Goal: Transaction & Acquisition: Obtain resource

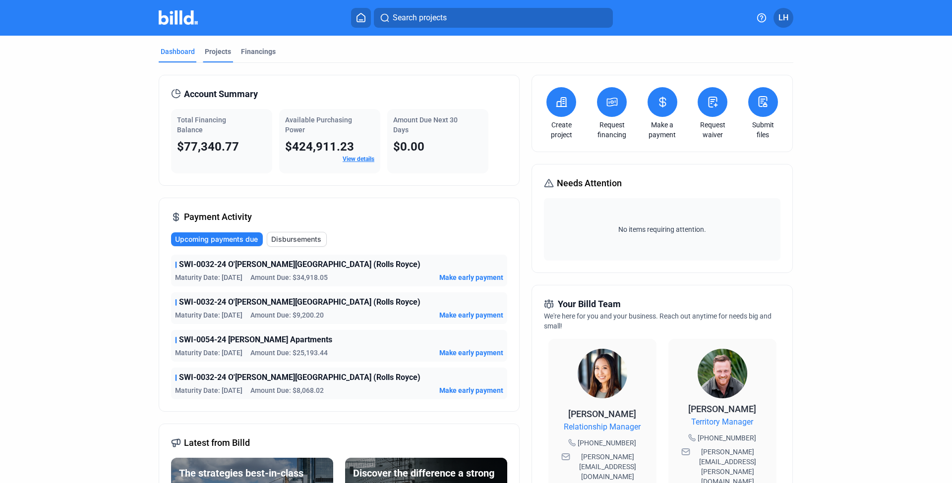
click at [210, 60] on div "Projects" at bounding box center [218, 55] width 30 height 16
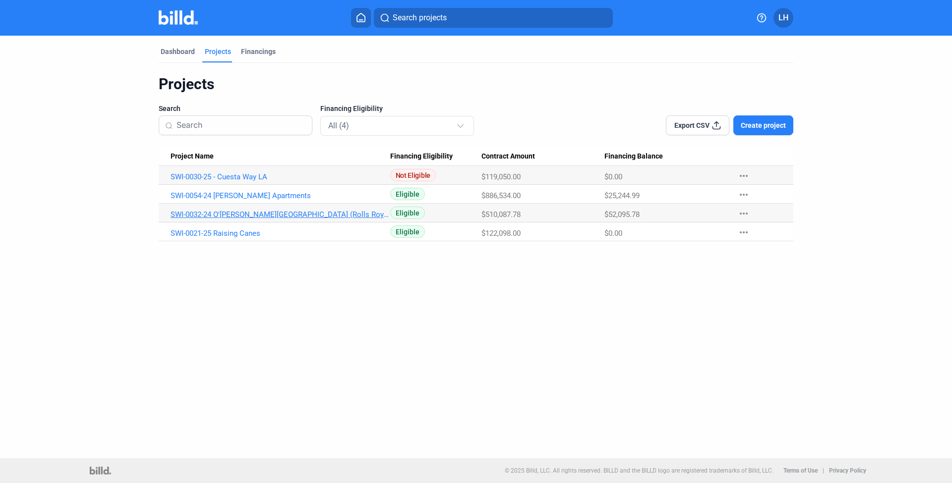
click at [234, 214] on link "SWI-0032-24 O'[PERSON_NAME][GEOGRAPHIC_DATA] (Rolls Royce)" at bounding box center [281, 214] width 220 height 9
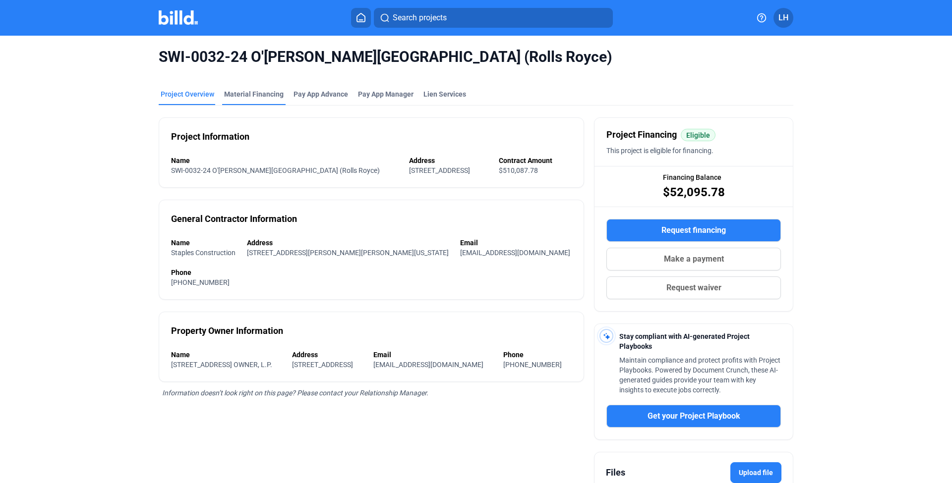
click at [255, 92] on div "Material Financing" at bounding box center [253, 94] width 59 height 10
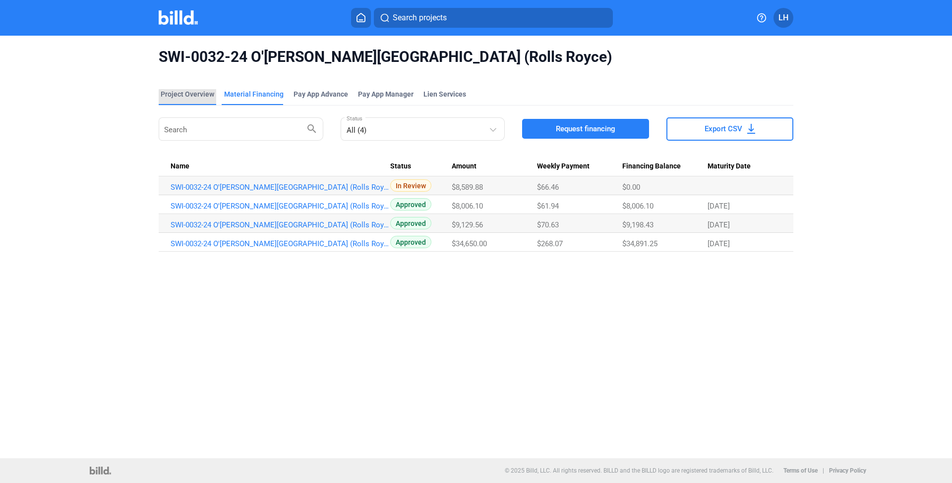
click at [192, 98] on div "Project Overview" at bounding box center [188, 94] width 54 height 10
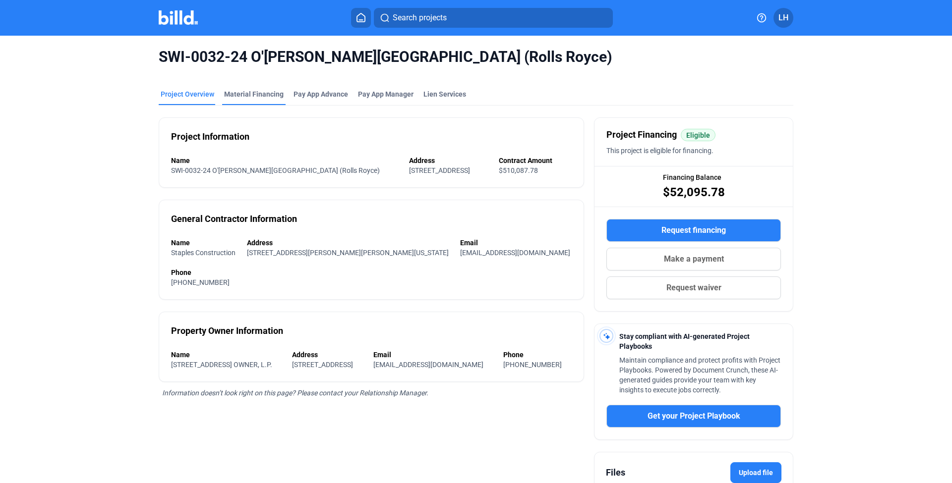
click at [255, 93] on div "Material Financing" at bounding box center [253, 94] width 59 height 10
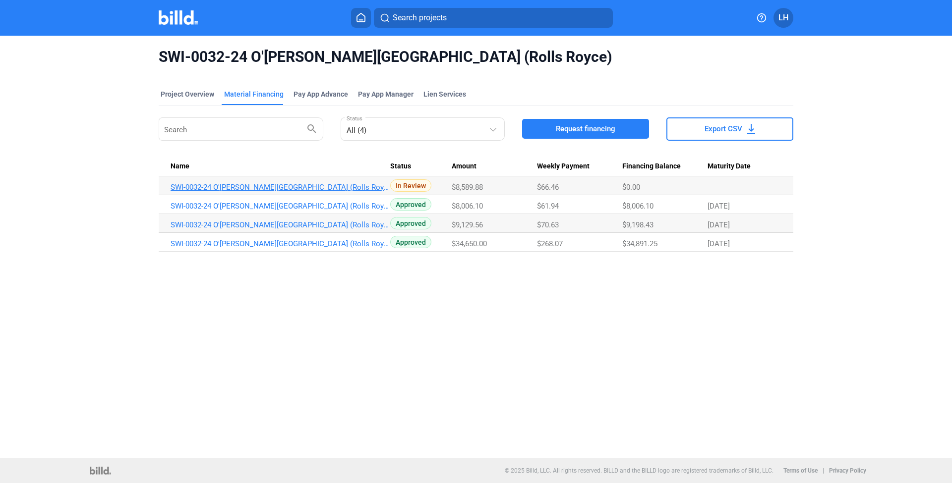
click at [279, 190] on link "SWI-0032-24 O'[PERSON_NAME][GEOGRAPHIC_DATA] (Rolls Royce)_MF_4" at bounding box center [281, 187] width 220 height 9
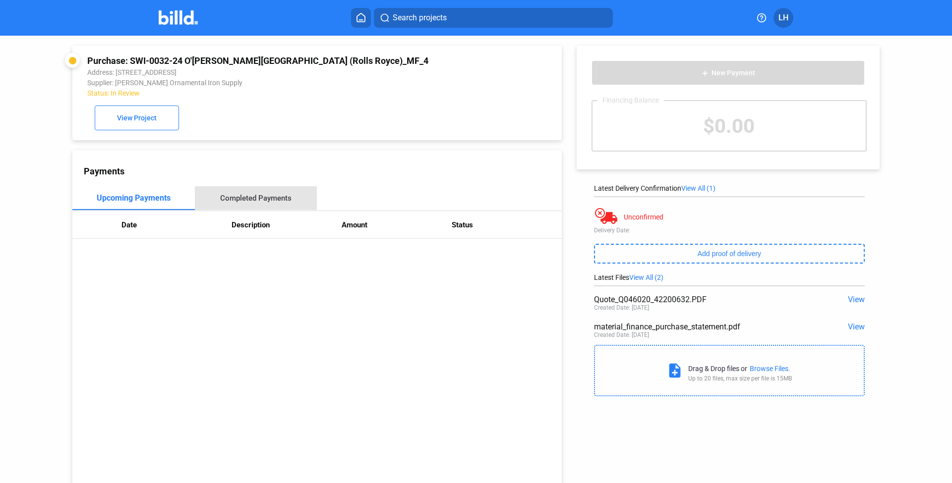
click at [272, 208] on div "Completed Payments" at bounding box center [256, 198] width 122 height 24
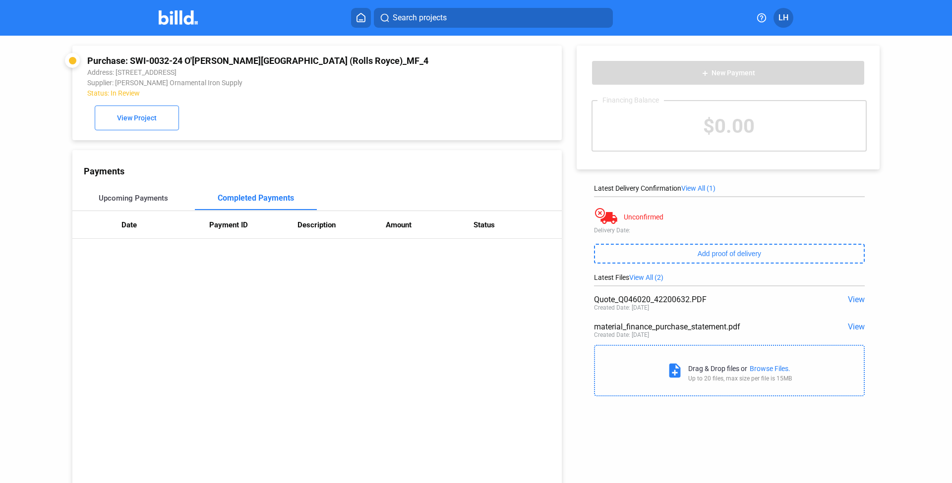
click at [167, 200] on div "Upcoming Payments" at bounding box center [133, 198] width 69 height 9
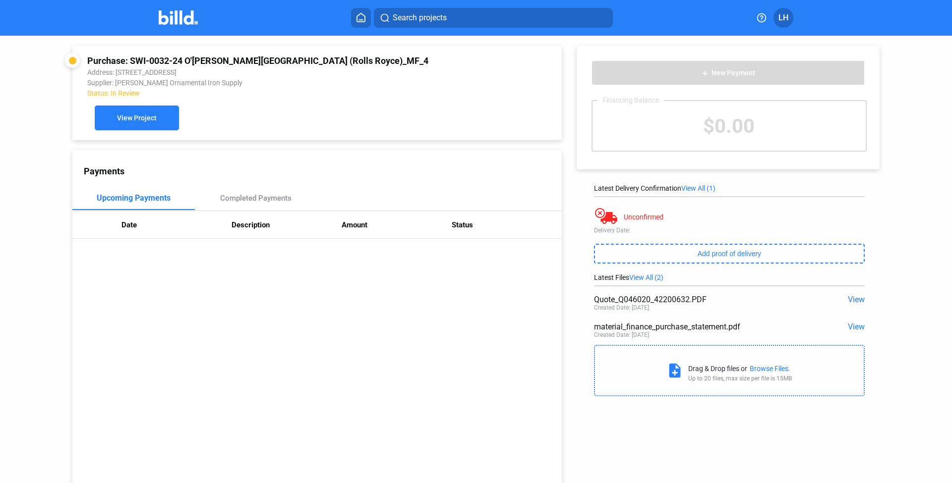
click at [152, 122] on button "View Project" at bounding box center [137, 118] width 84 height 25
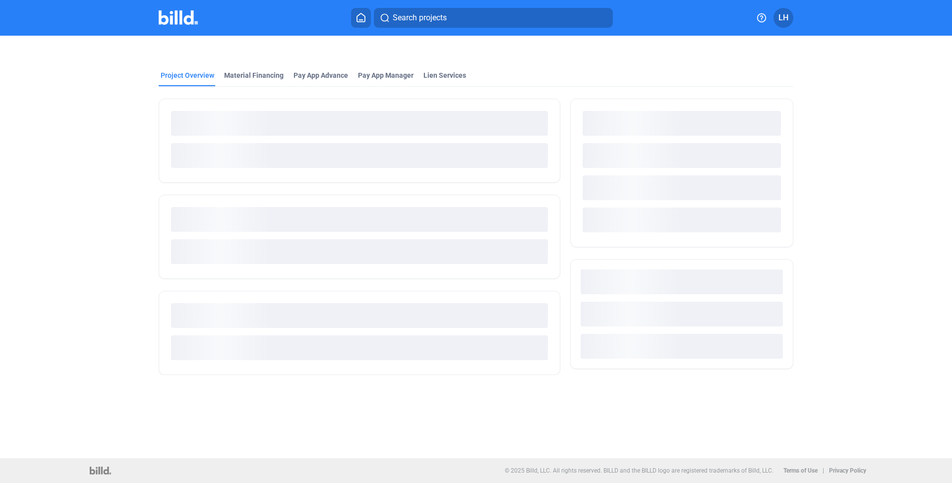
click at [170, 22] on img at bounding box center [178, 17] width 39 height 14
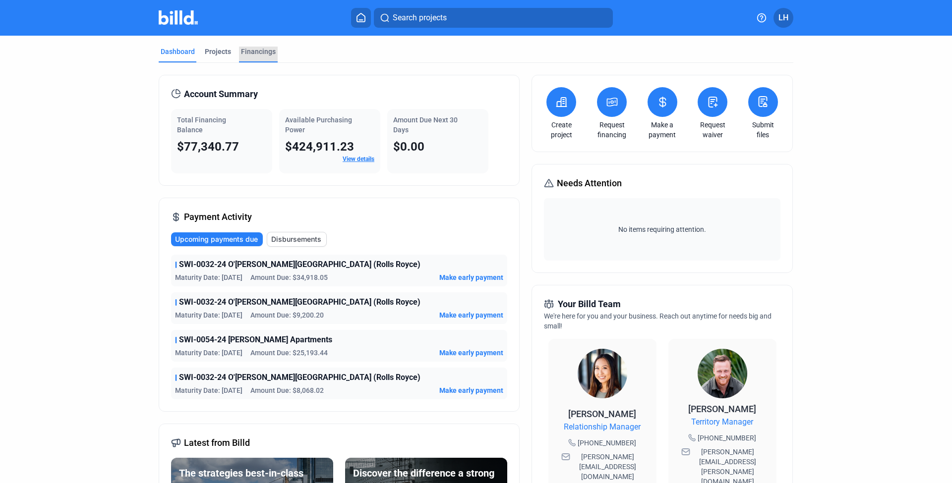
click at [264, 55] on div "Financings" at bounding box center [258, 52] width 35 height 10
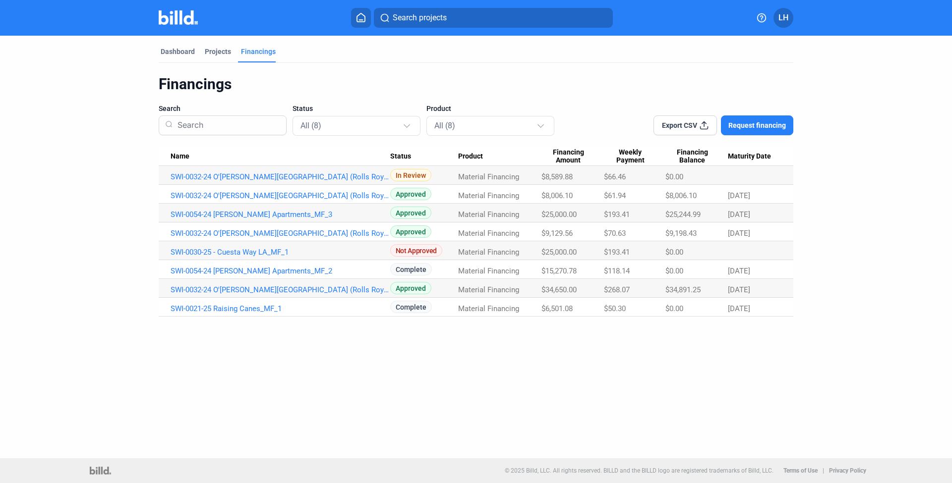
click at [255, 285] on td "SWI-0032-24 O'[PERSON_NAME][GEOGRAPHIC_DATA] (Rolls Royce)_MF_1" at bounding box center [275, 288] width 232 height 19
click at [257, 293] on link "SWI-0032-24 O'[PERSON_NAME][GEOGRAPHIC_DATA] (Rolls Royce)_MF_1" at bounding box center [281, 290] width 220 height 9
click at [273, 291] on link "SWI-0032-24 O'[PERSON_NAME][GEOGRAPHIC_DATA] (Rolls Royce)_MF_1" at bounding box center [281, 290] width 220 height 9
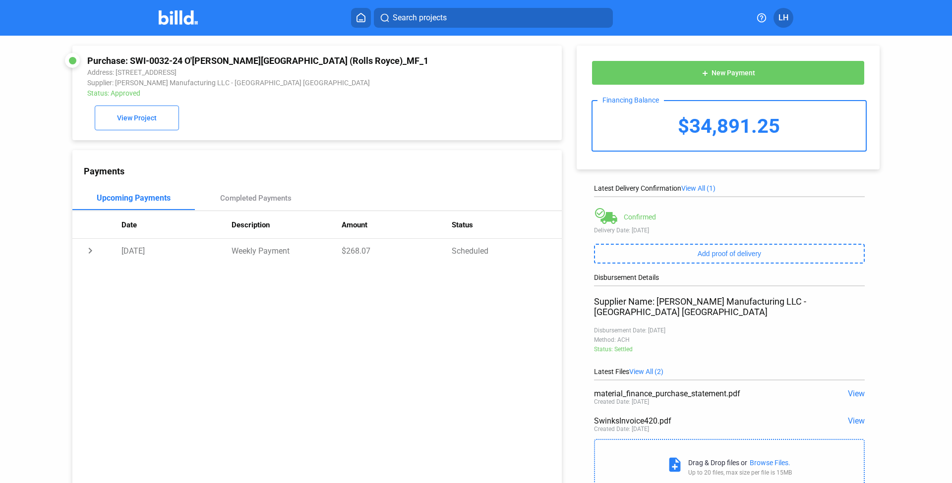
click at [856, 416] on span "View" at bounding box center [856, 420] width 17 height 9
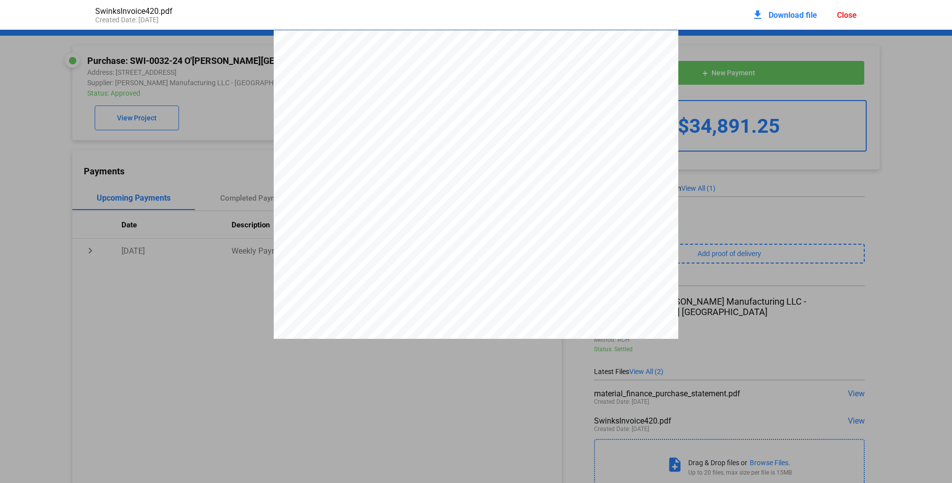
click at [423, 293] on div "Invoice Date 7/10/2025 Invoice # 420 Bill To SWINK’S WELDING INC. 2054 TAPO ST.…" at bounding box center [476, 292] width 405 height 524
click at [495, 393] on pdf-viewer "Invoice Date 7/10/2025 Invoice # 420 Bill To SWINK’S WELDING INC. 2054 TAPO ST.…" at bounding box center [476, 223] width 952 height 387
click at [706, 347] on pdf-viewer "Invoice Date 7/10/2025 Invoice # 420 Bill To SWINK’S WELDING INC. 2054 TAPO ST.…" at bounding box center [476, 223] width 952 height 387
click at [770, 20] on div "download Download file" at bounding box center [784, 15] width 65 height 22
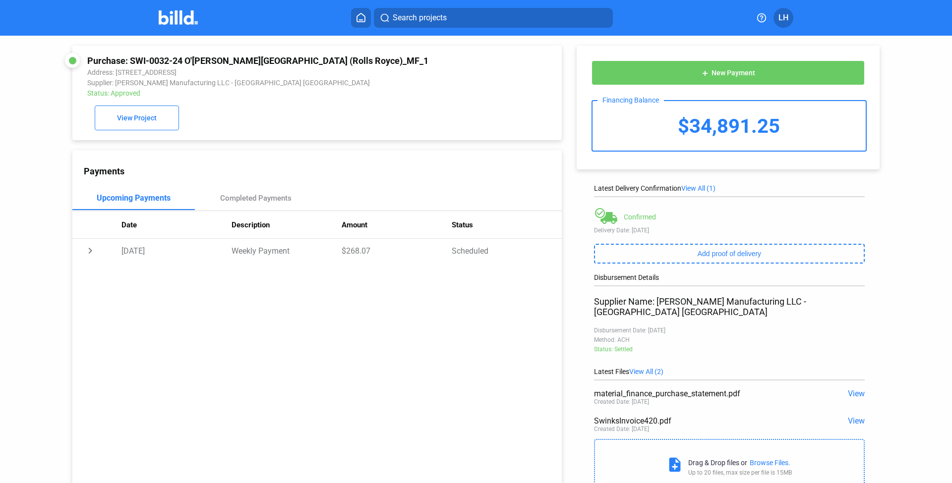
click at [176, 19] on img at bounding box center [178, 17] width 39 height 14
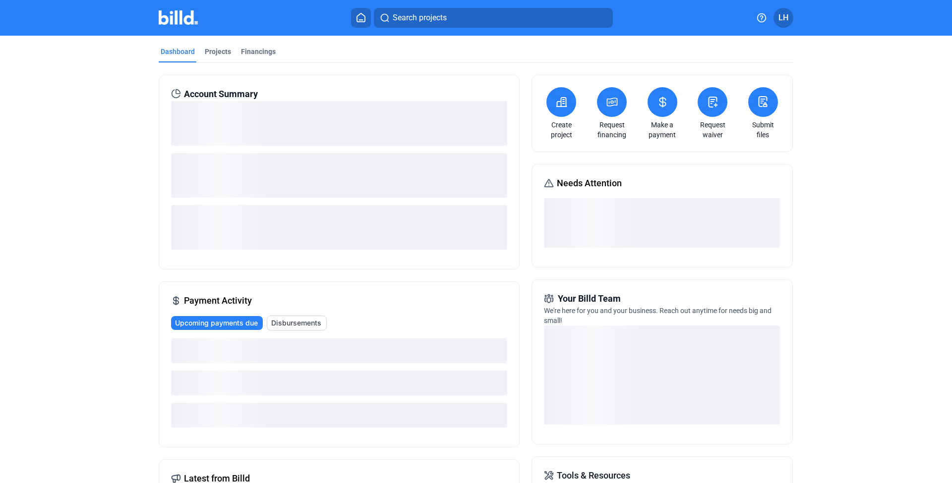
click at [612, 112] on button at bounding box center [612, 102] width 30 height 30
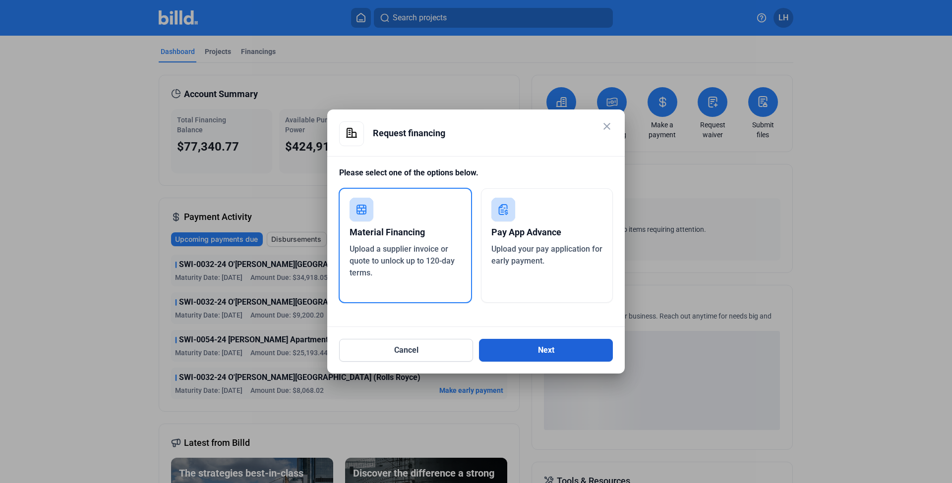
click at [529, 358] on button "Next" at bounding box center [546, 350] width 134 height 23
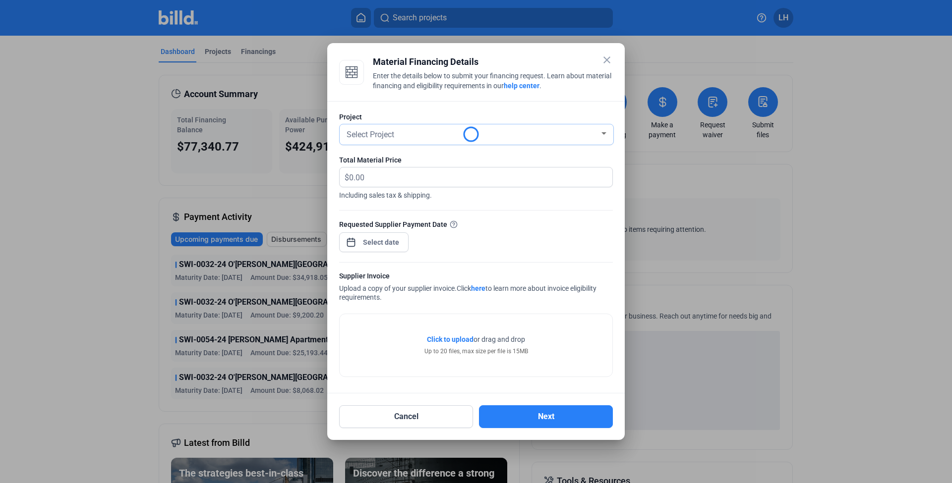
click at [396, 138] on div "Select Project" at bounding box center [472, 134] width 255 height 14
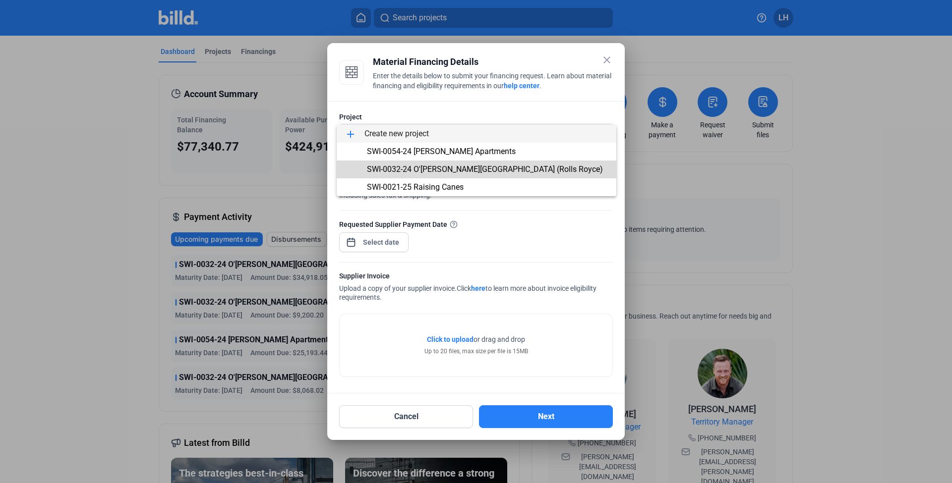
click at [404, 171] on span "SWI-0032-24 O'[PERSON_NAME][GEOGRAPHIC_DATA] (Rolls Royce)" at bounding box center [485, 169] width 236 height 9
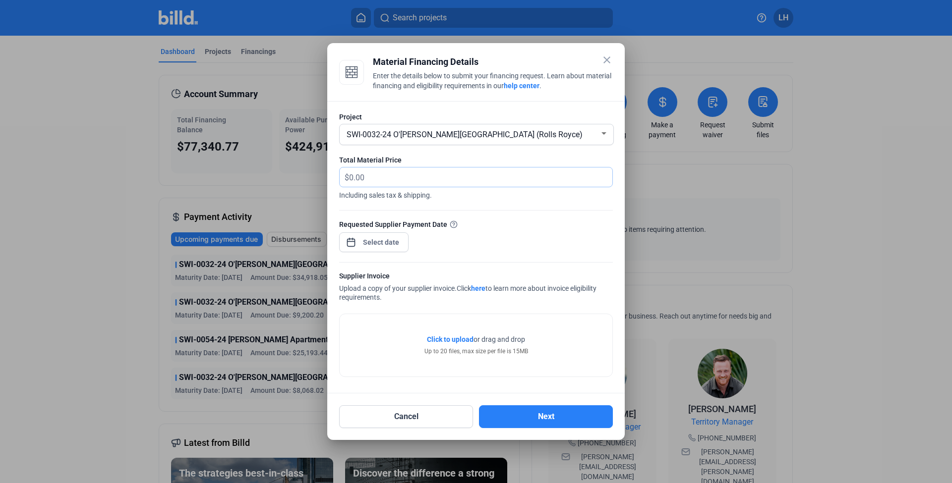
click at [428, 181] on input "text" at bounding box center [475, 177] width 252 height 19
type input "180,320"
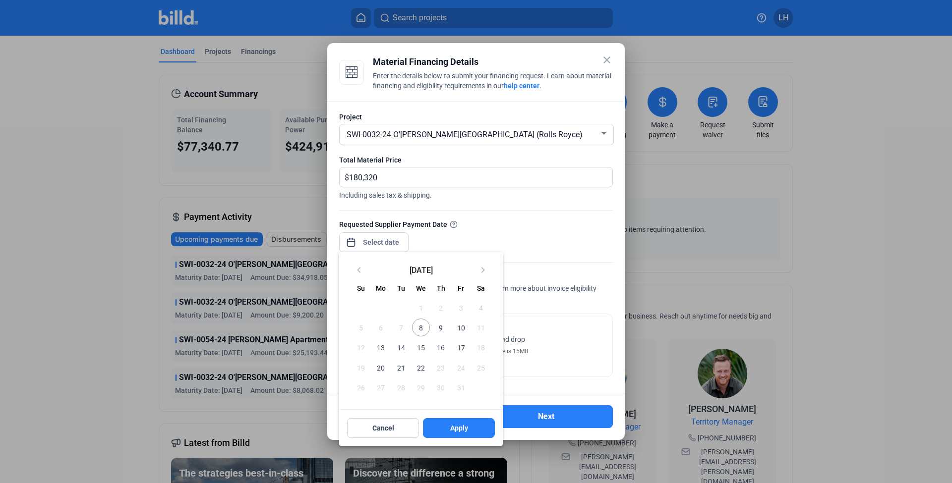
click at [375, 239] on div "close Material Financing Details Enter the details below to submit your financi…" at bounding box center [476, 241] width 952 height 483
click at [422, 326] on span "8" at bounding box center [421, 328] width 18 height 18
click at [439, 422] on button "Apply" at bounding box center [459, 428] width 72 height 20
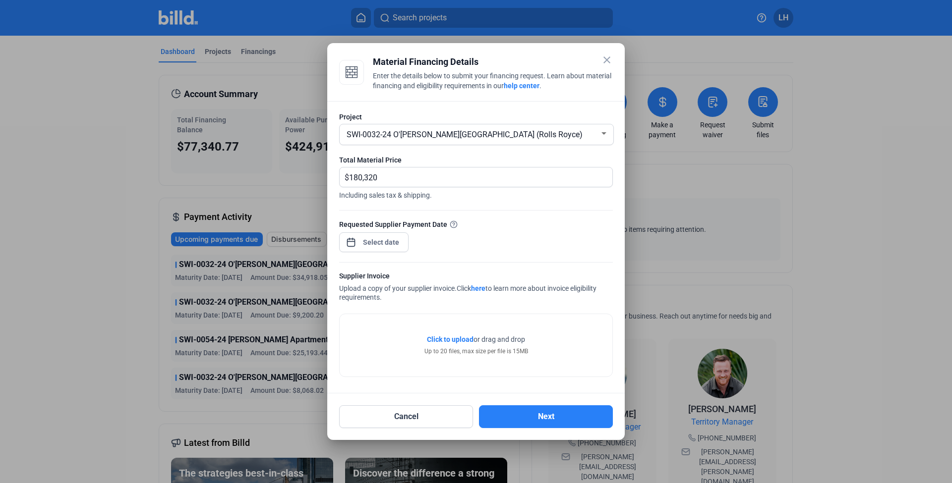
type input "Oct 08, 2025"
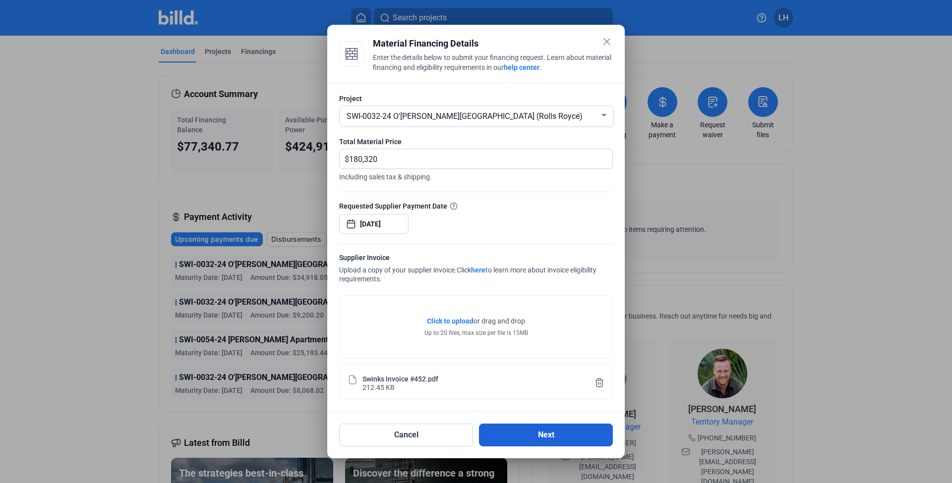
click at [516, 440] on button "Next" at bounding box center [546, 435] width 134 height 23
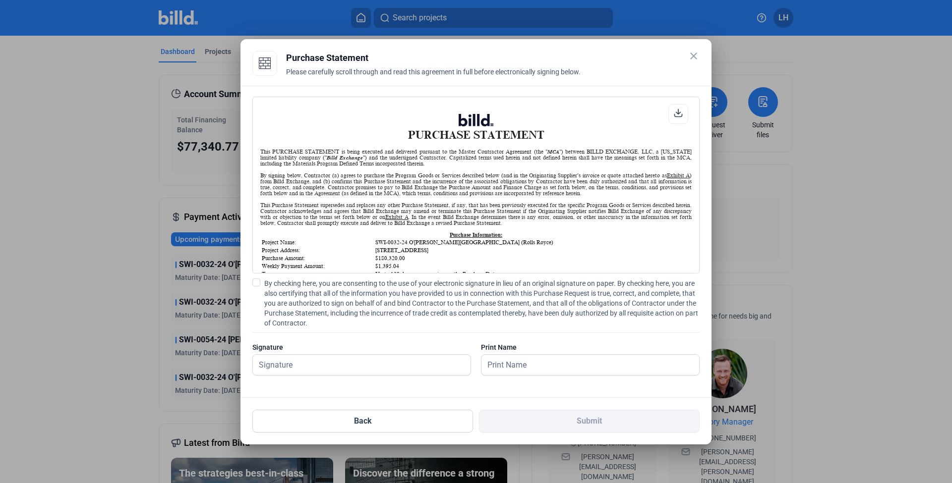
scroll to position [0, 0]
click at [313, 298] on span "By checking here, you are consenting to the use of your electronic signature in…" at bounding box center [481, 304] width 435 height 50
click at [0, 0] on input "By checking here, you are consenting to the use of your electronic signature in…" at bounding box center [0, 0] width 0 height 0
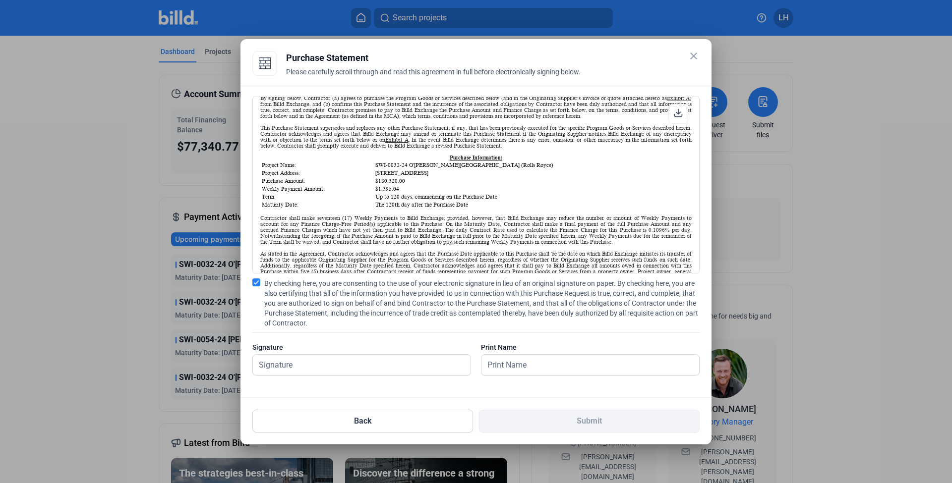
scroll to position [92, 0]
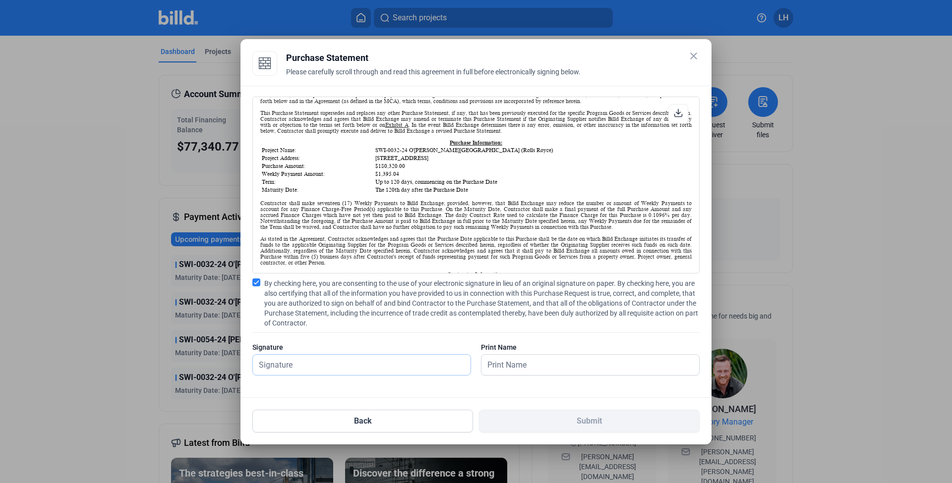
click at [343, 360] on input "text" at bounding box center [356, 365] width 207 height 20
type input "[PERSON_NAME]"
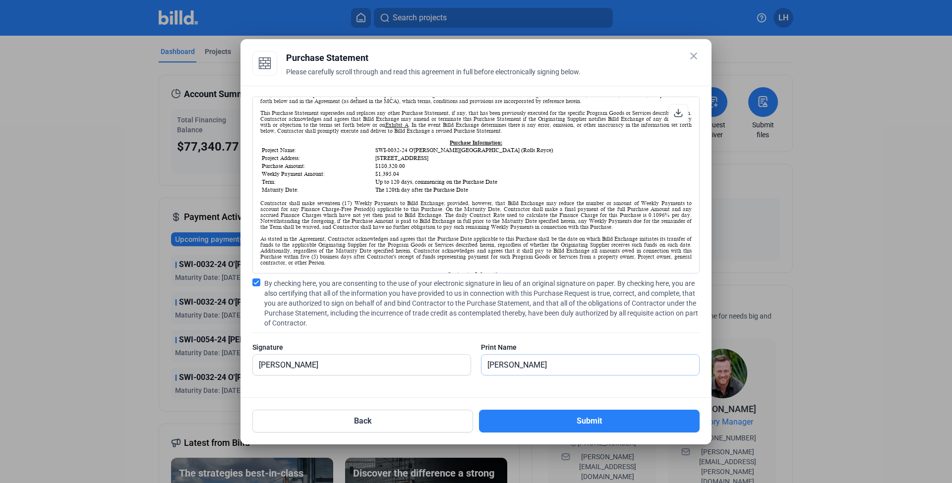
type input "[PERSON_NAME]"
click at [448, 387] on div "PURCHASE STATEMENT This PURCHASE STATEMENT is being executed and delivered purs…" at bounding box center [475, 242] width 471 height 312
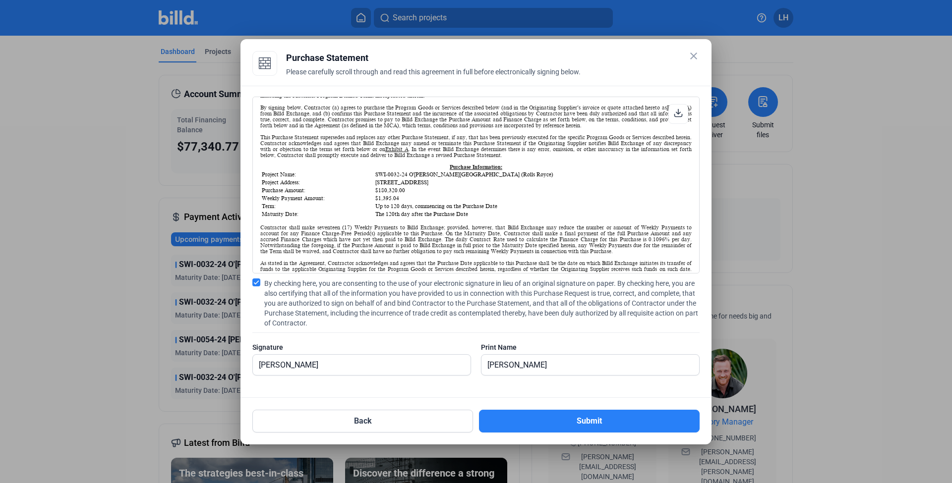
scroll to position [70, 0]
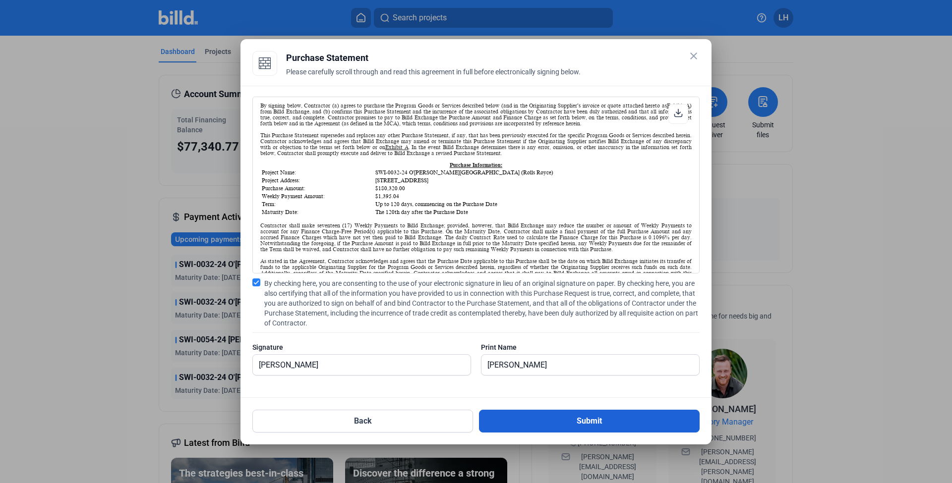
click at [538, 419] on button "Submit" at bounding box center [589, 421] width 221 height 23
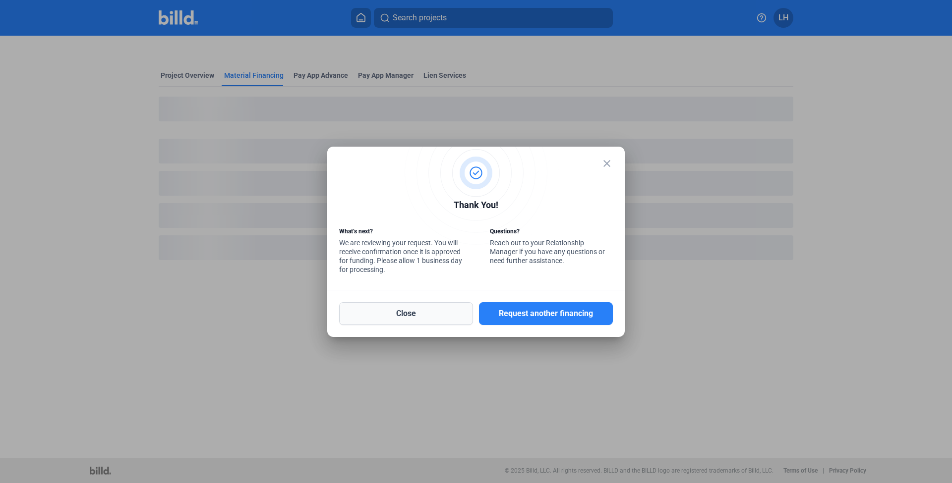
click at [451, 320] on button "Close" at bounding box center [406, 313] width 134 height 23
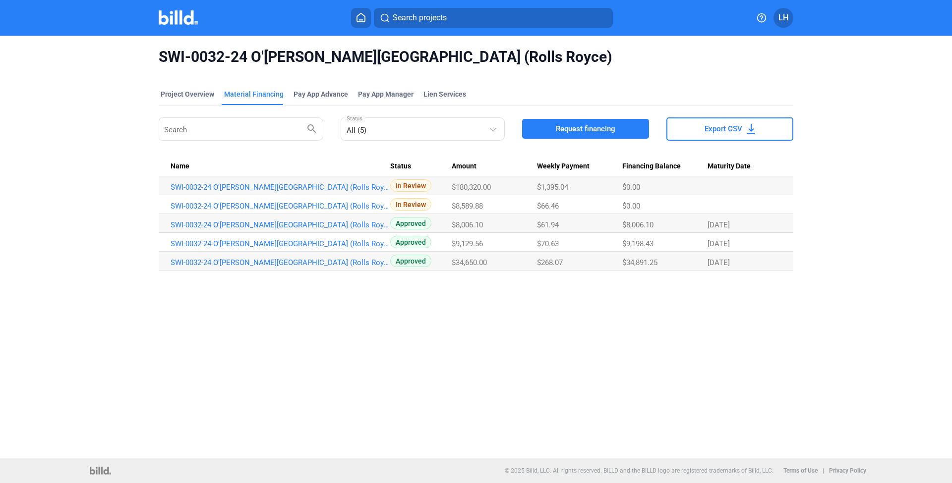
click at [173, 20] on img at bounding box center [178, 17] width 39 height 14
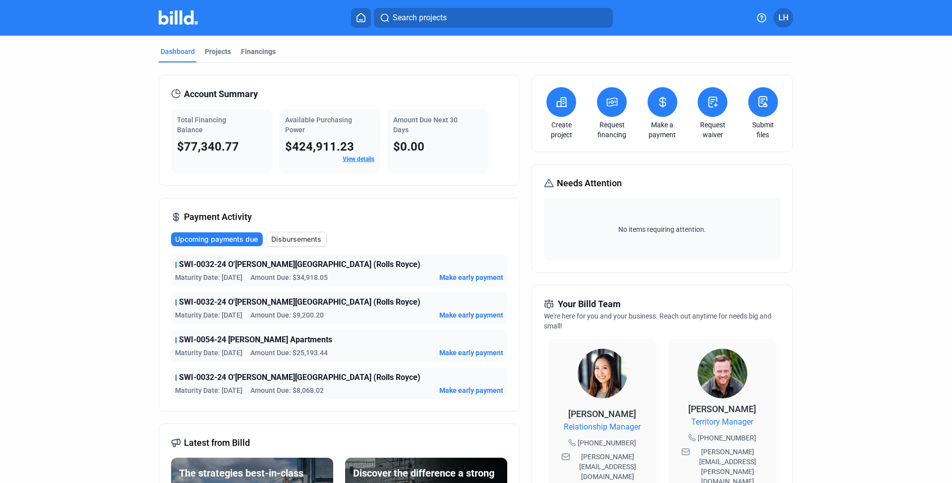
click at [184, 21] on img at bounding box center [178, 17] width 39 height 14
click at [281, 178] on div "Account Summary Total Financing Balance $77,340.77 Available Purchasing Power $…" at bounding box center [339, 130] width 361 height 111
click at [213, 55] on div "Projects" at bounding box center [218, 52] width 26 height 10
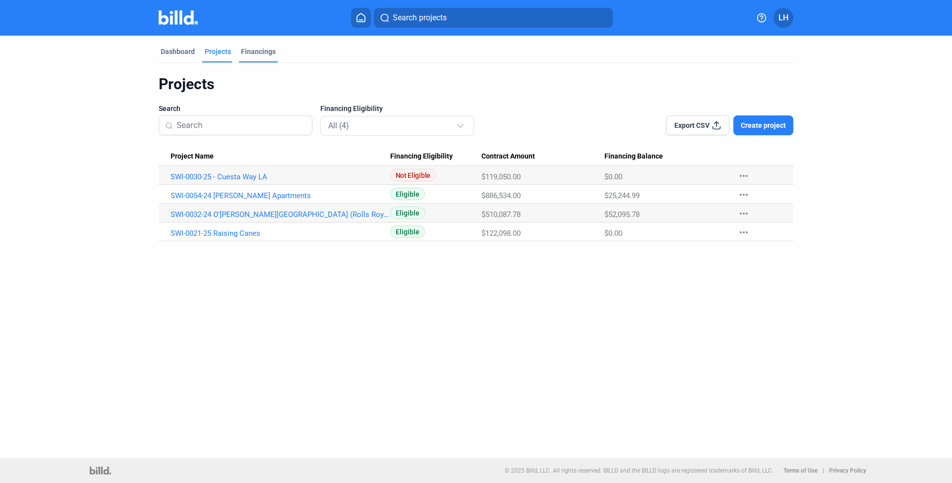
click at [265, 53] on div "Financings" at bounding box center [258, 52] width 35 height 10
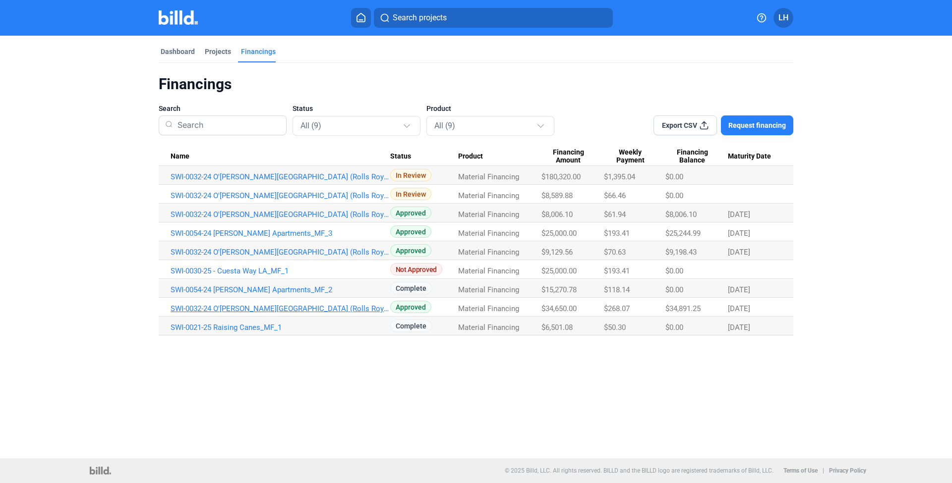
click at [242, 309] on link "SWI-0032-24 O'[PERSON_NAME][GEOGRAPHIC_DATA] (Rolls Royce)_MF_1" at bounding box center [281, 308] width 220 height 9
click at [309, 311] on link "SWI-0032-24 O'[PERSON_NAME][GEOGRAPHIC_DATA] (Rolls Royce)_MF_1" at bounding box center [281, 308] width 220 height 9
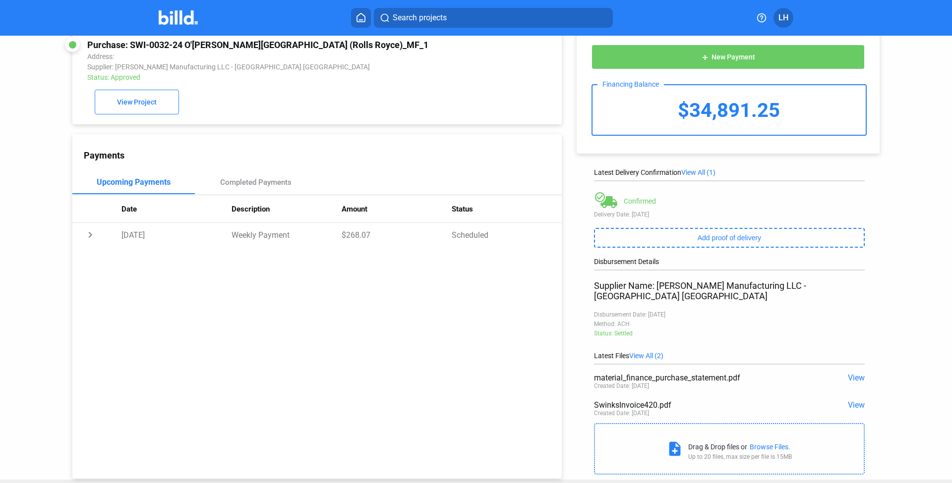
scroll to position [36, 0]
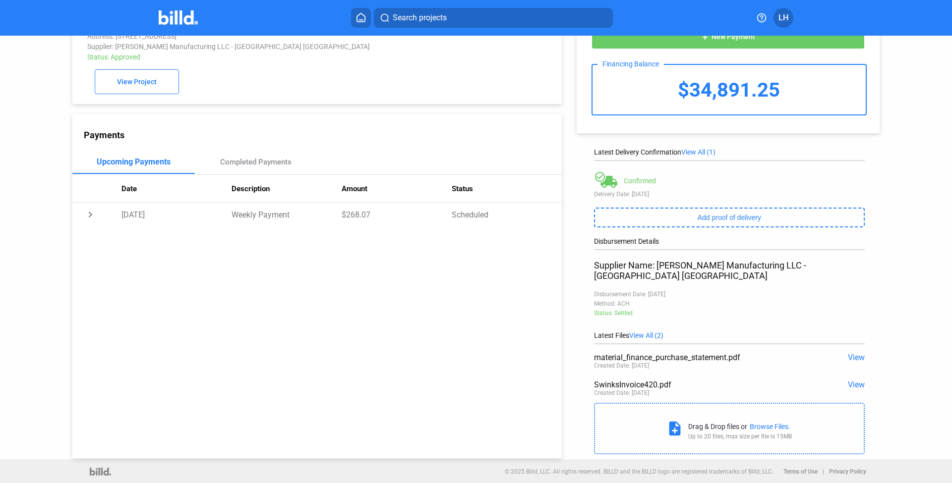
click at [605, 310] on div "Status: Settled" at bounding box center [729, 313] width 271 height 7
click at [250, 152] on div "Completed Payments" at bounding box center [256, 162] width 122 height 24
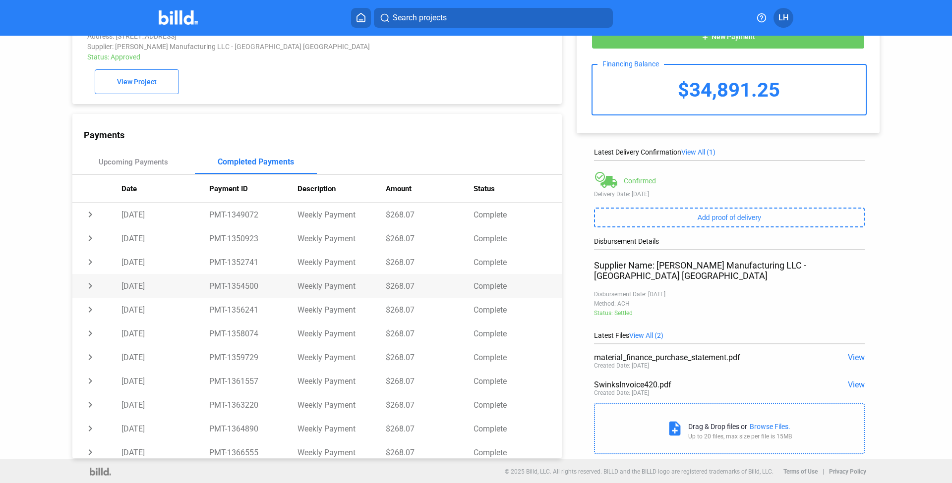
scroll to position [6, 0]
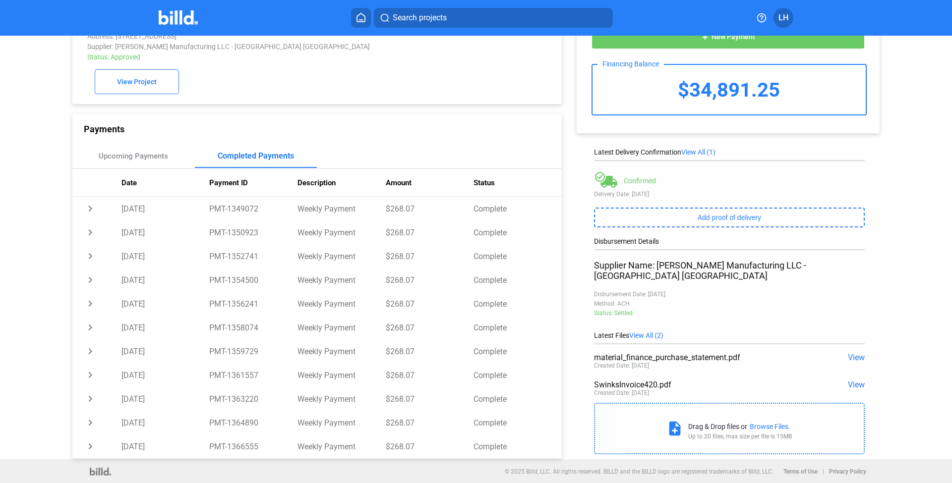
click at [848, 353] on span "View" at bounding box center [856, 357] width 17 height 9
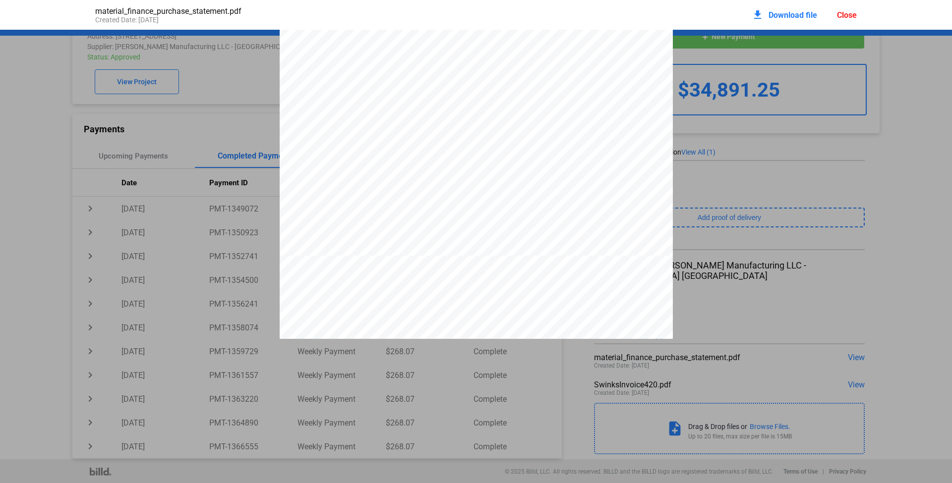
scroll to position [0, 0]
click at [840, 10] on div "Close" at bounding box center [847, 14] width 20 height 9
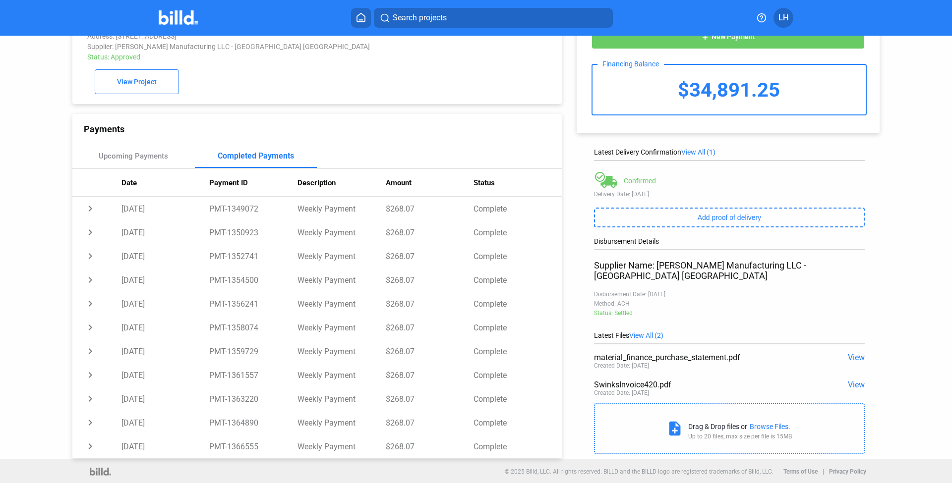
click at [570, 197] on div "add New Payment Financing Balance $34,891.25 Latest Delivery Confirmation View …" at bounding box center [733, 230] width 343 height 460
click at [576, 253] on div "add New Payment Financing Balance $34,891.25 Latest Delivery Confirmation View …" at bounding box center [733, 230] width 343 height 460
click at [566, 354] on div "add New Payment Financing Balance $34,891.25 Latest Delivery Confirmation View …" at bounding box center [733, 230] width 343 height 460
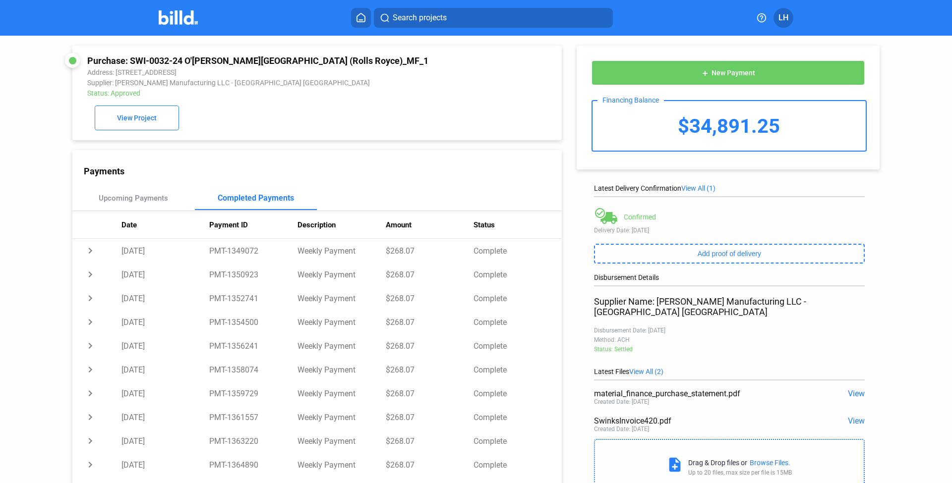
click at [165, 21] on img at bounding box center [178, 17] width 39 height 14
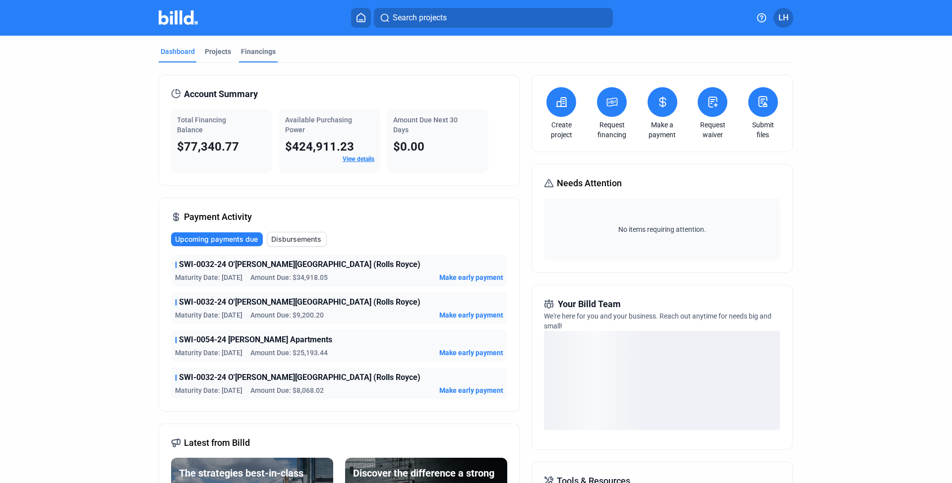
click at [253, 54] on div "Financings" at bounding box center [258, 52] width 35 height 10
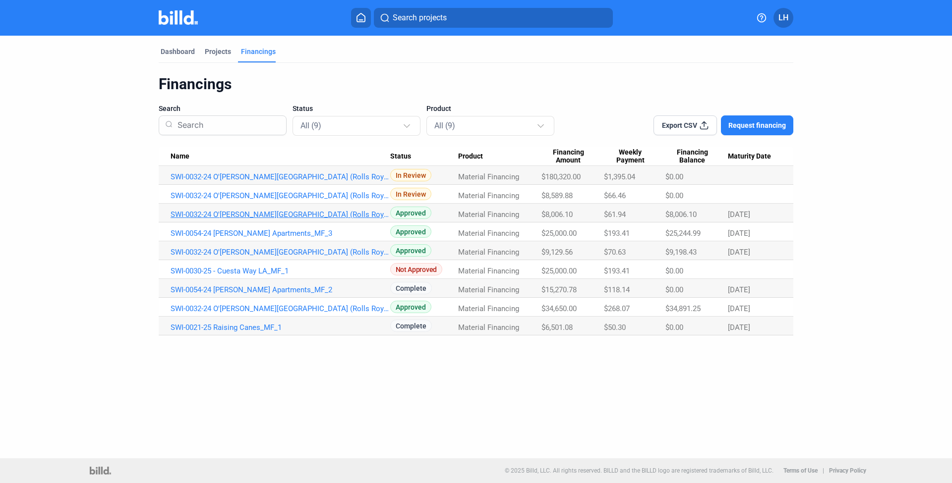
click at [199, 217] on link "SWI-0032-24 O'[PERSON_NAME][GEOGRAPHIC_DATA] (Rolls Royce)_MF_3" at bounding box center [281, 214] width 220 height 9
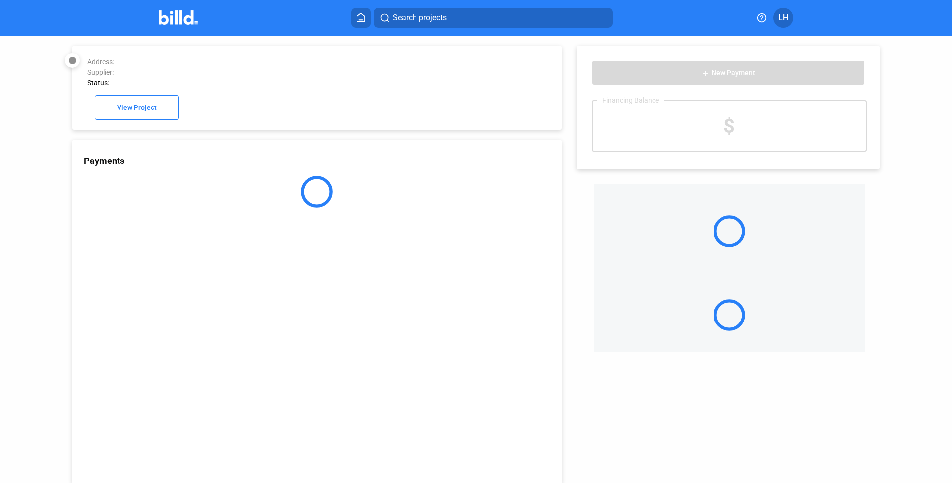
click at [302, 211] on div "Payments" at bounding box center [316, 312] width 489 height 345
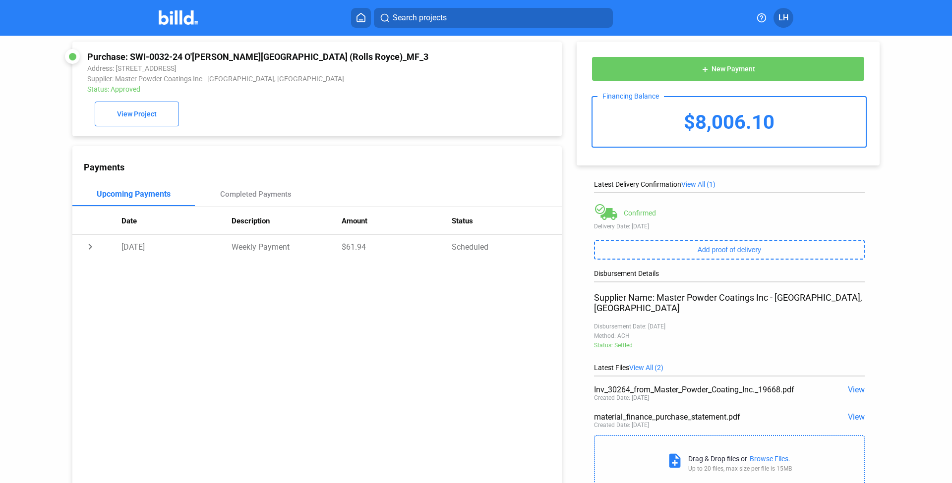
scroll to position [6, 0]
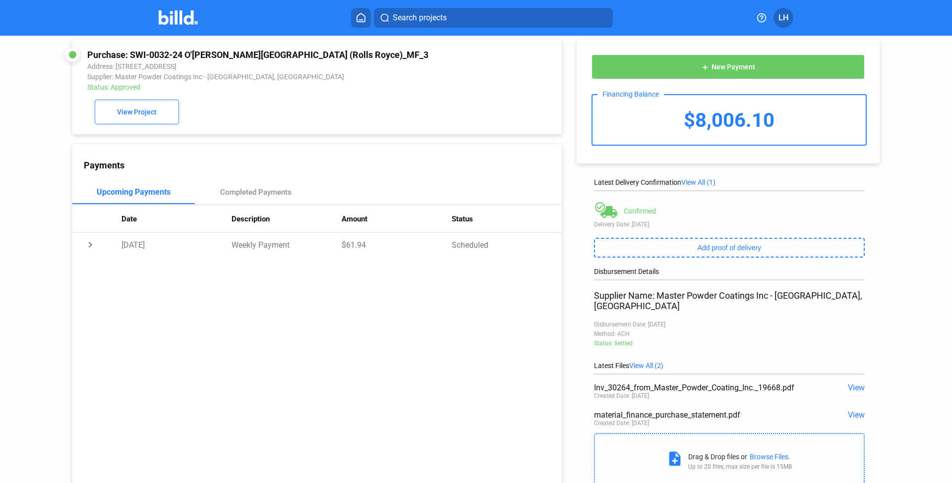
click at [588, 343] on div "add New Payment Financing Balance $8,006.10 Latest Delivery Confirmation View A…" at bounding box center [733, 260] width 343 height 460
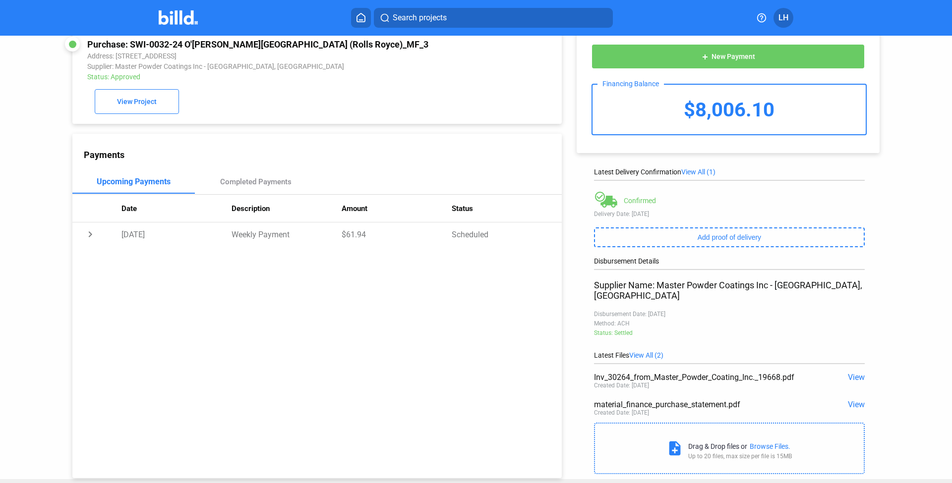
scroll to position [0, 0]
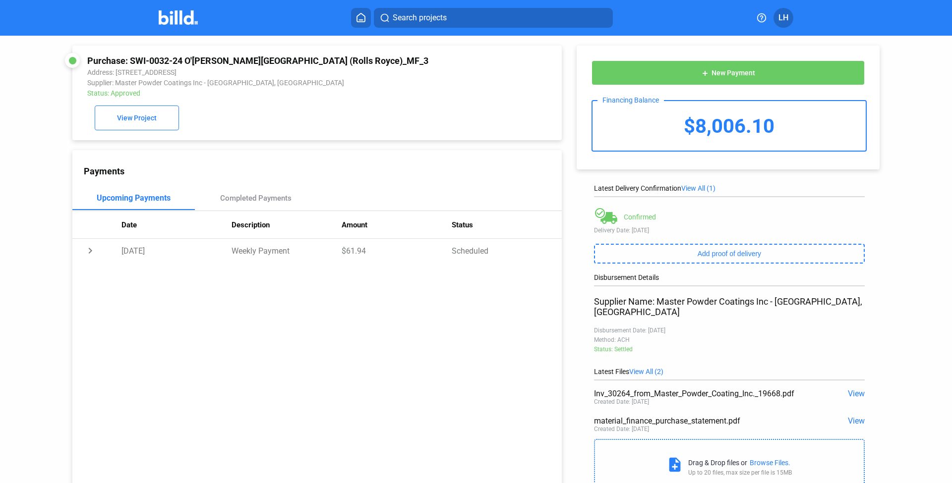
click at [171, 16] on img at bounding box center [178, 17] width 39 height 14
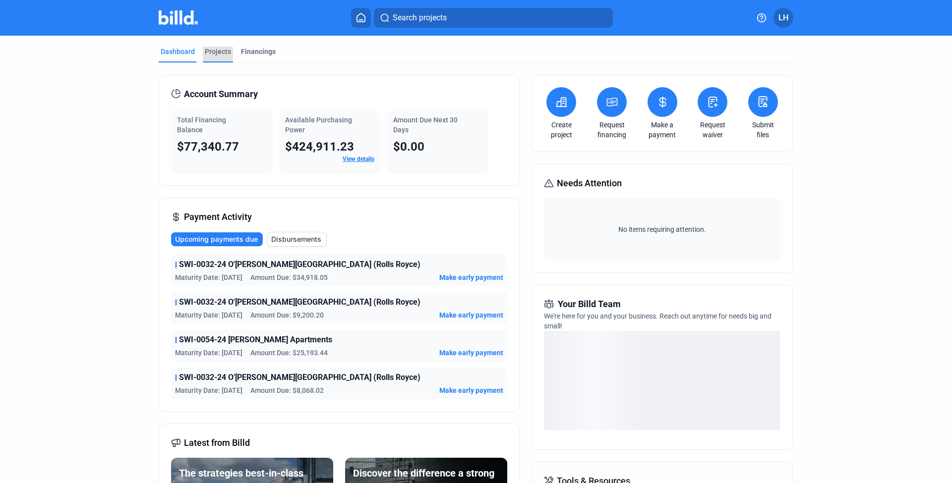
click at [208, 56] on div "Projects" at bounding box center [218, 52] width 26 height 10
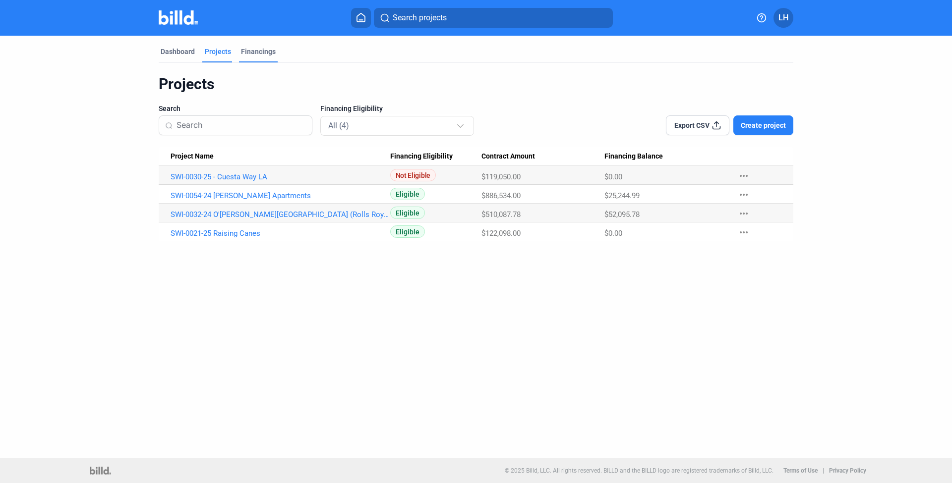
click at [253, 59] on div "Financings" at bounding box center [258, 55] width 39 height 16
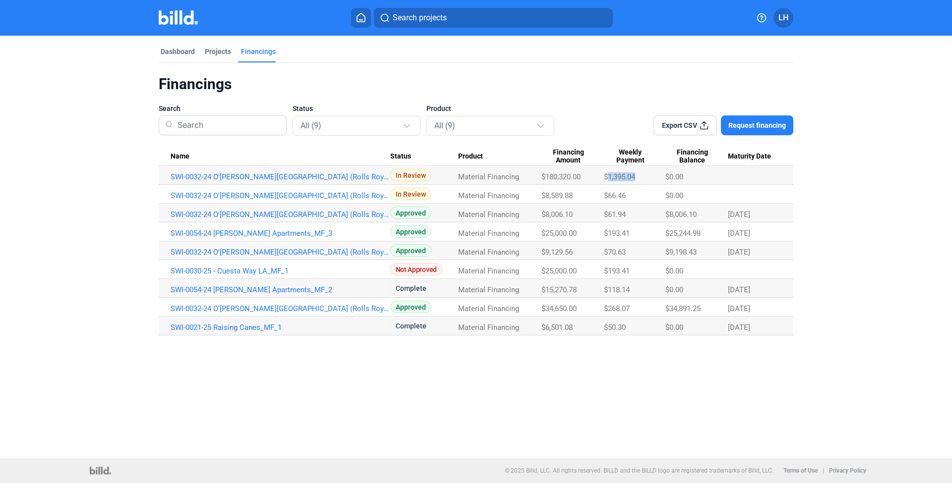
drag, startPoint x: 638, startPoint y: 175, endPoint x: 611, endPoint y: 179, distance: 27.1
click at [611, 179] on div "$1,395.04" at bounding box center [634, 177] width 61 height 9
copy span "1,395.04"
click at [178, 20] on img at bounding box center [178, 17] width 39 height 14
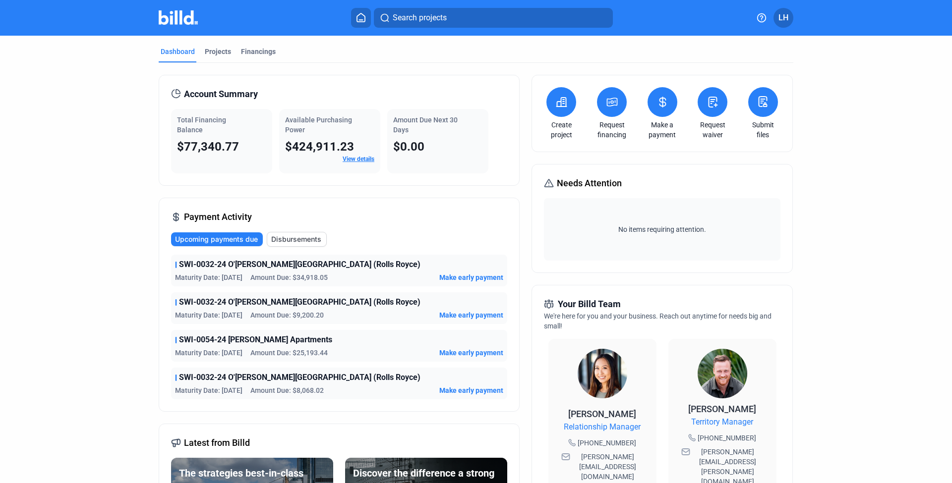
click at [354, 159] on link "View details" at bounding box center [359, 159] width 32 height 7
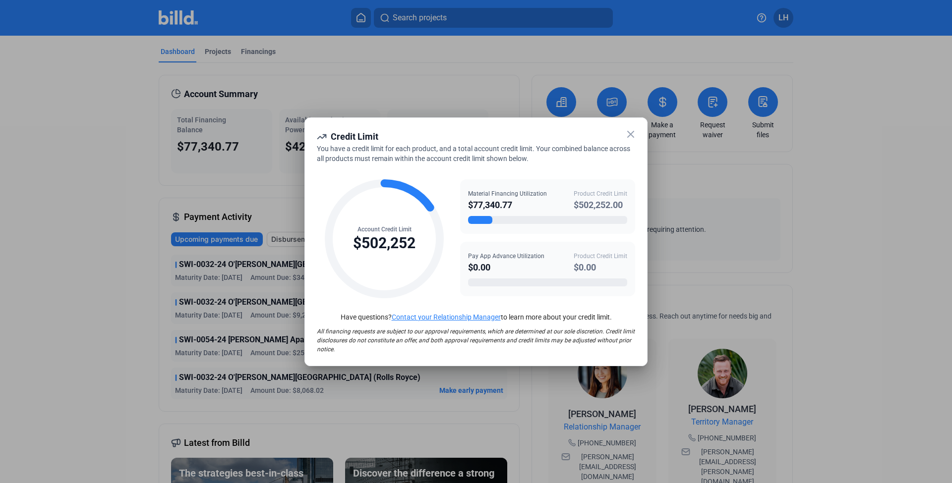
click at [628, 134] on icon at bounding box center [631, 134] width 12 height 12
